Goal: Check status

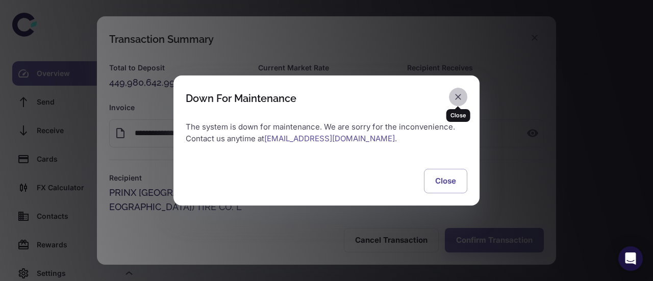
click at [451, 91] on button "button" at bounding box center [458, 97] width 18 height 18
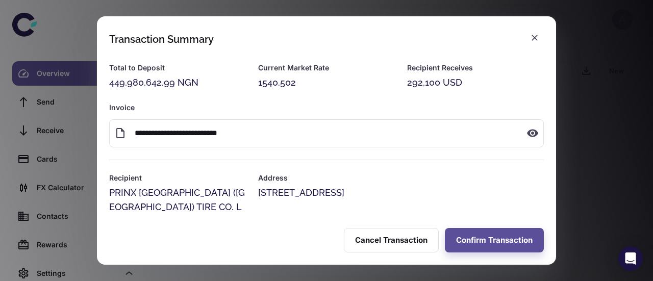
scroll to position [50, 0]
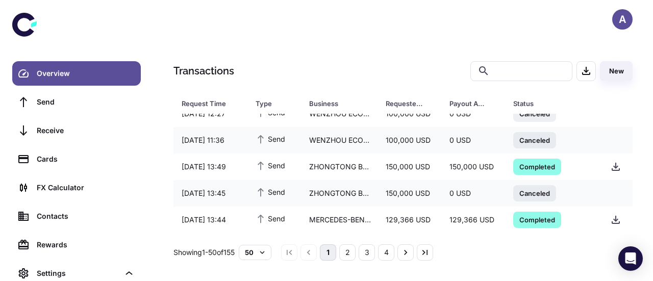
scroll to position [255, 0]
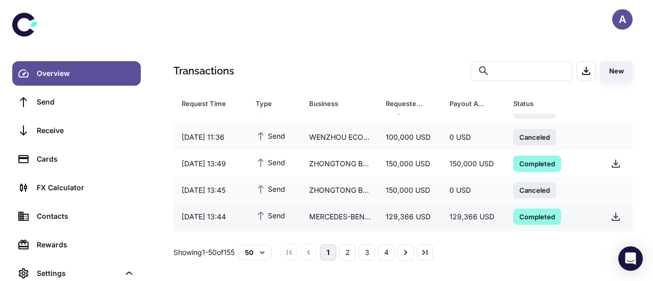
click at [333, 220] on div "MERCEDES-BENZ AG" at bounding box center [339, 216] width 77 height 19
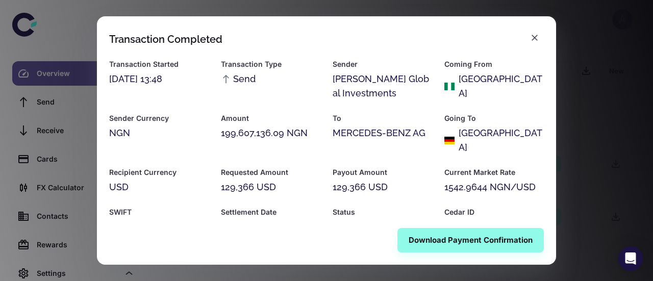
scroll to position [0, 0]
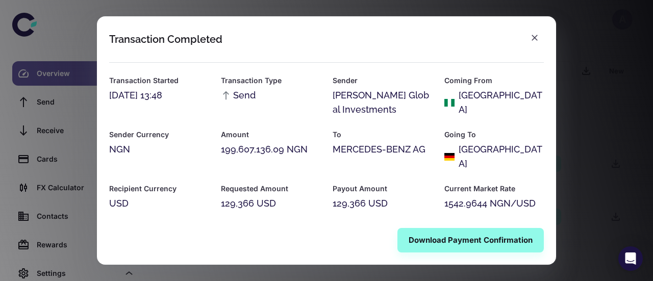
click at [544, 35] on h2 "Transaction Completed" at bounding box center [326, 33] width 459 height 34
click at [539, 39] on icon "button" at bounding box center [534, 38] width 10 height 10
